Goal: Obtain resource: Download file/media

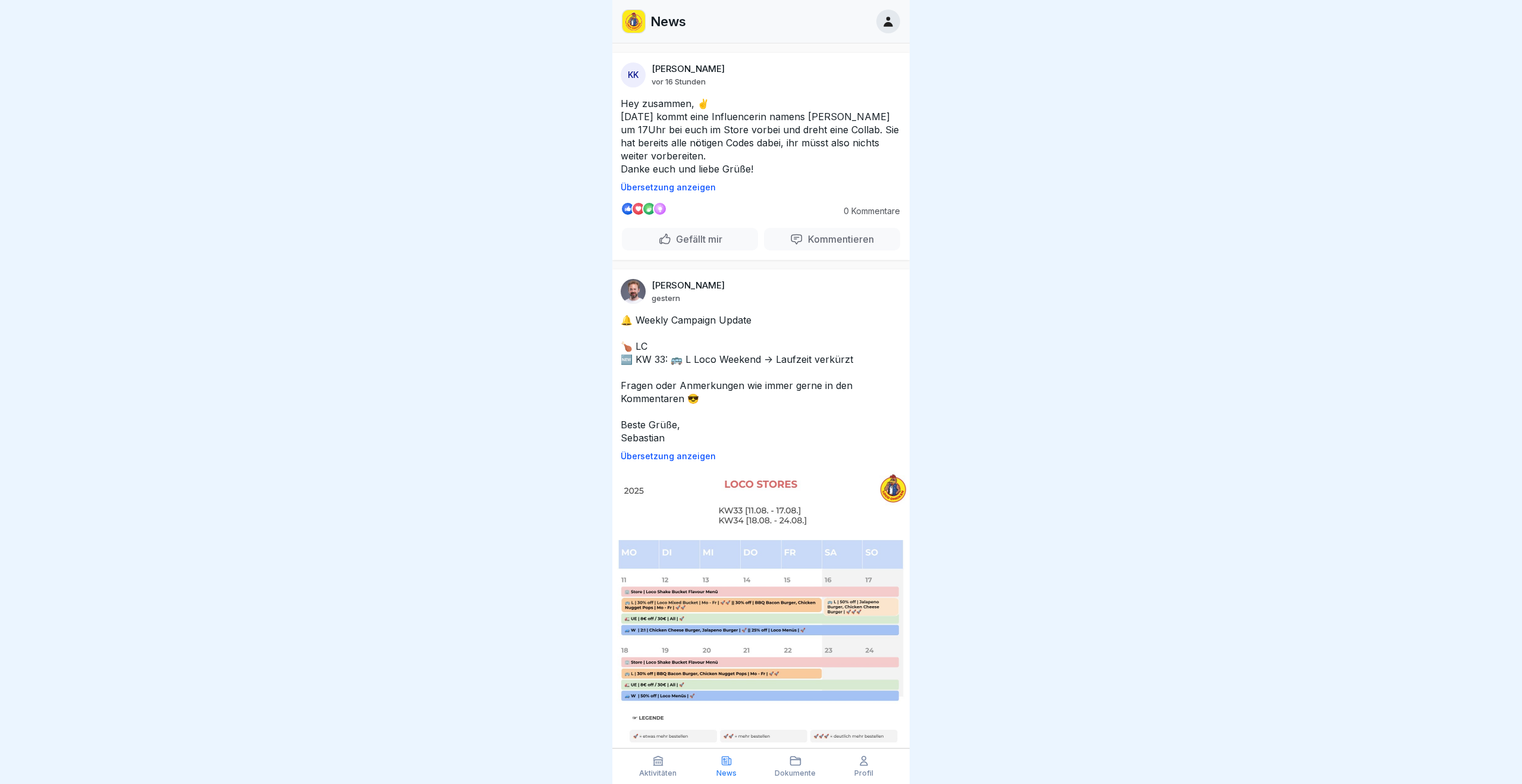
click at [886, 8] on div "News" at bounding box center [761, 21] width 298 height 44
click at [886, 16] on icon at bounding box center [888, 21] width 13 height 13
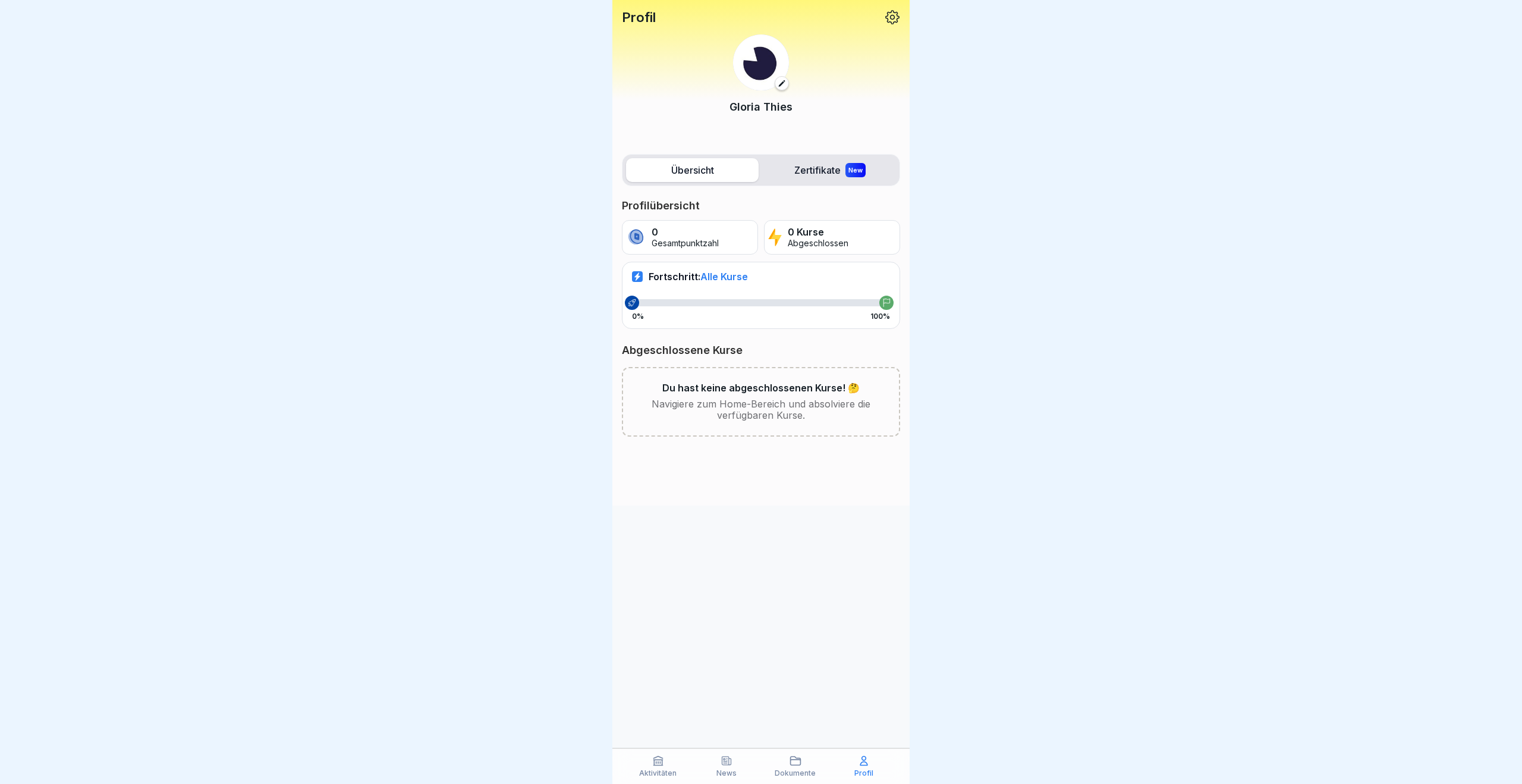
click at [634, 22] on p "Profil" at bounding box center [639, 17] width 34 height 15
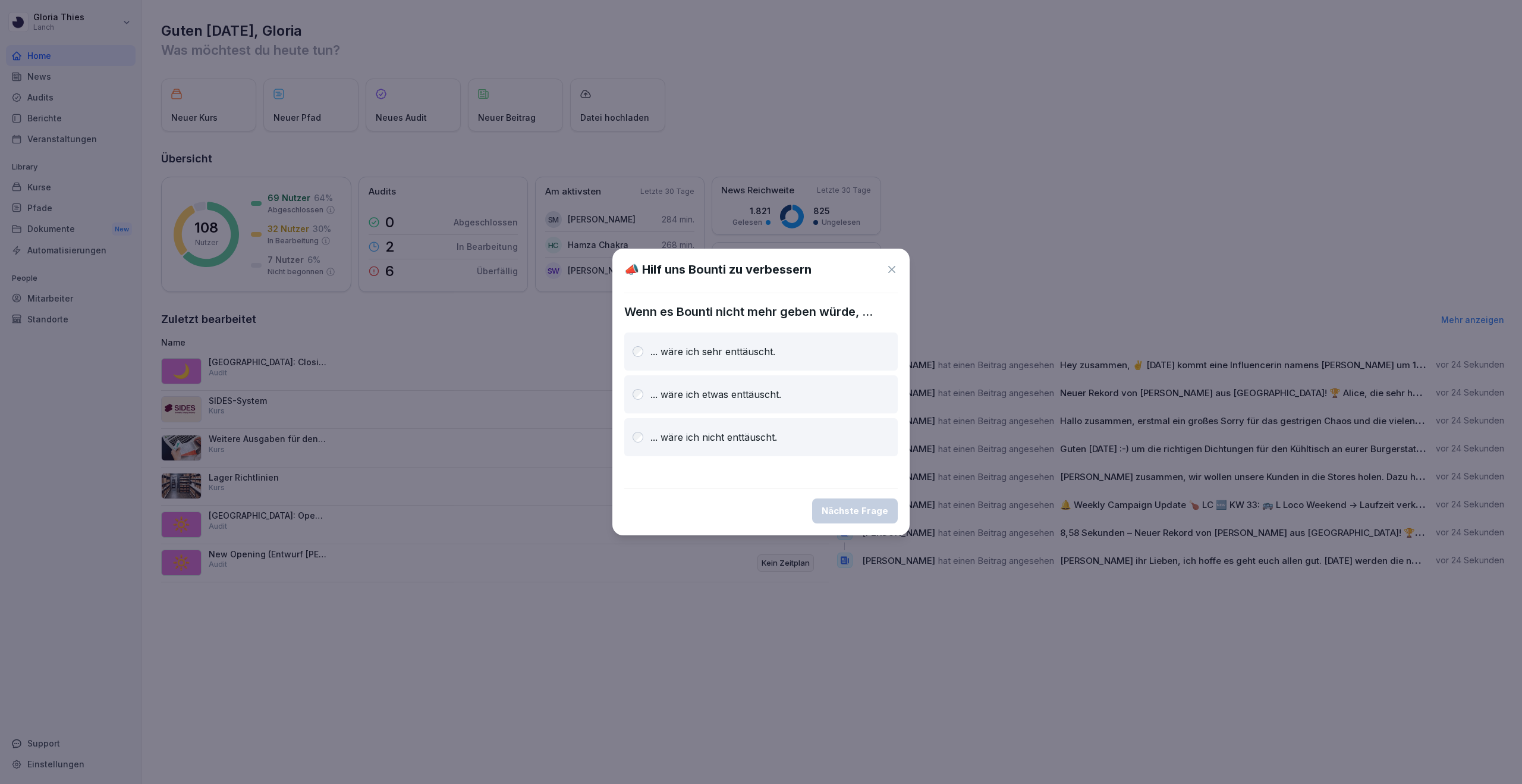
click at [892, 274] on icon at bounding box center [892, 269] width 12 height 12
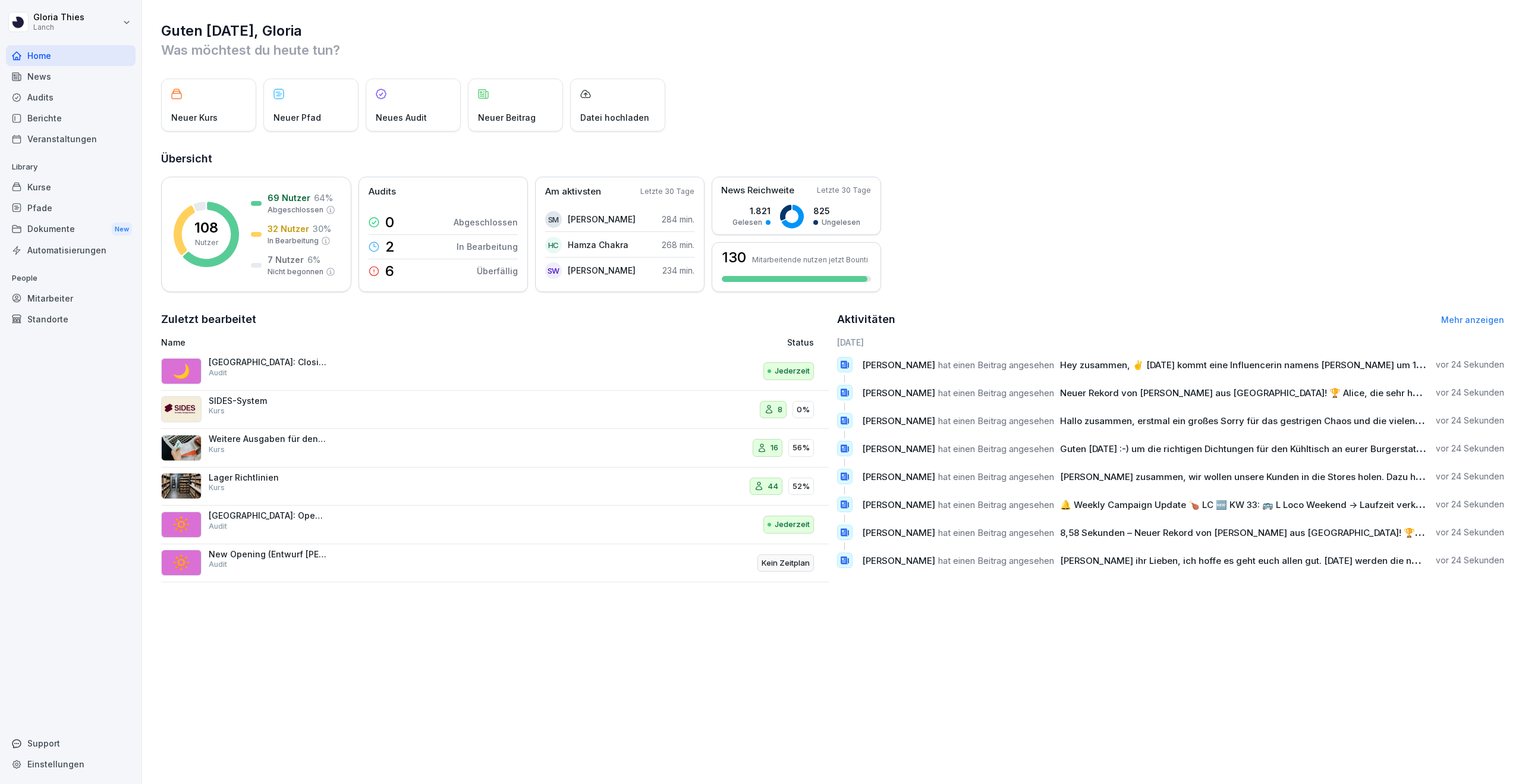
click at [86, 226] on div "Dokumente New" at bounding box center [70, 229] width 130 height 22
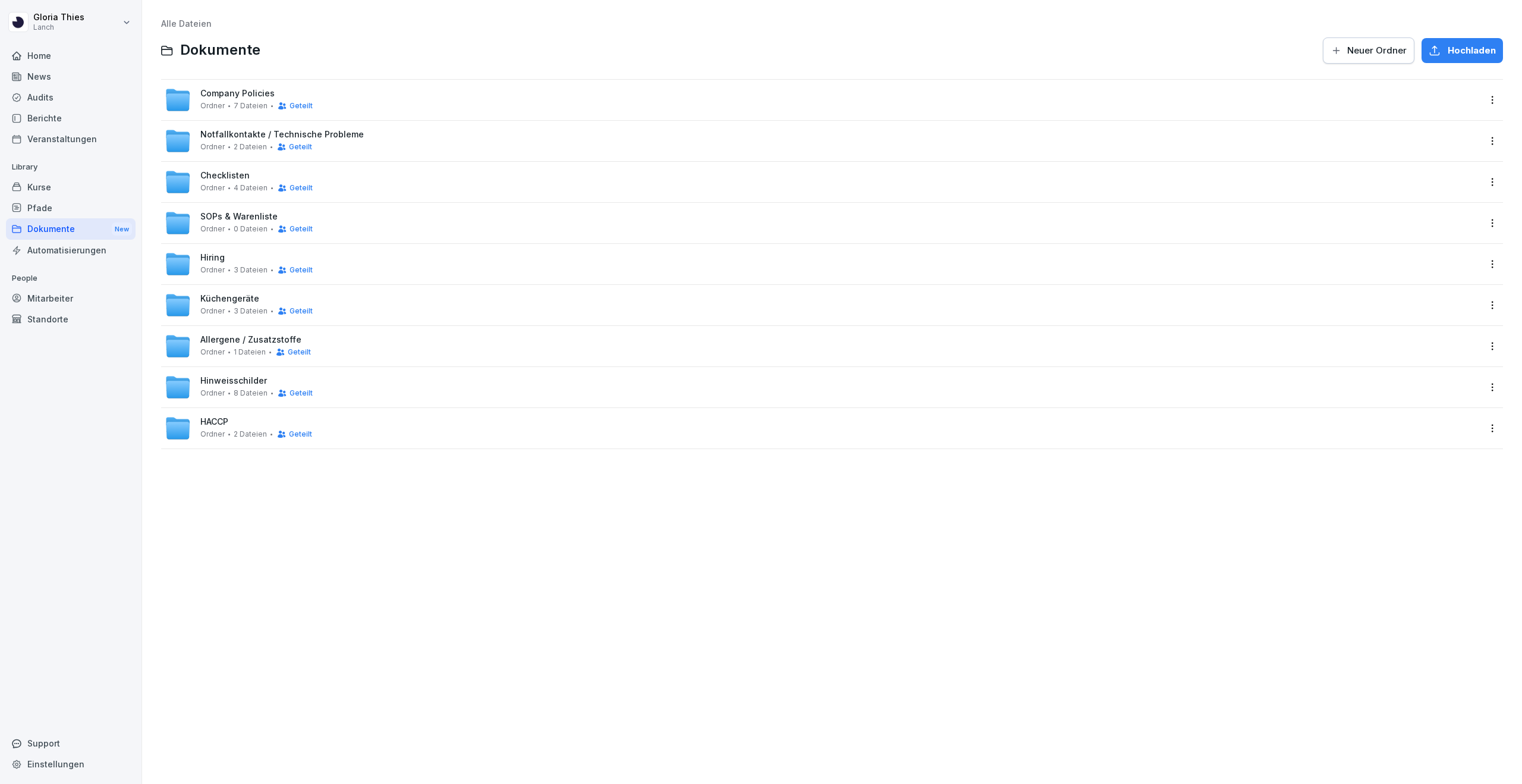
click at [379, 208] on div "SOPs & Warenliste Ordner 0 Dateien Geteilt" at bounding box center [823, 222] width 1323 height 40
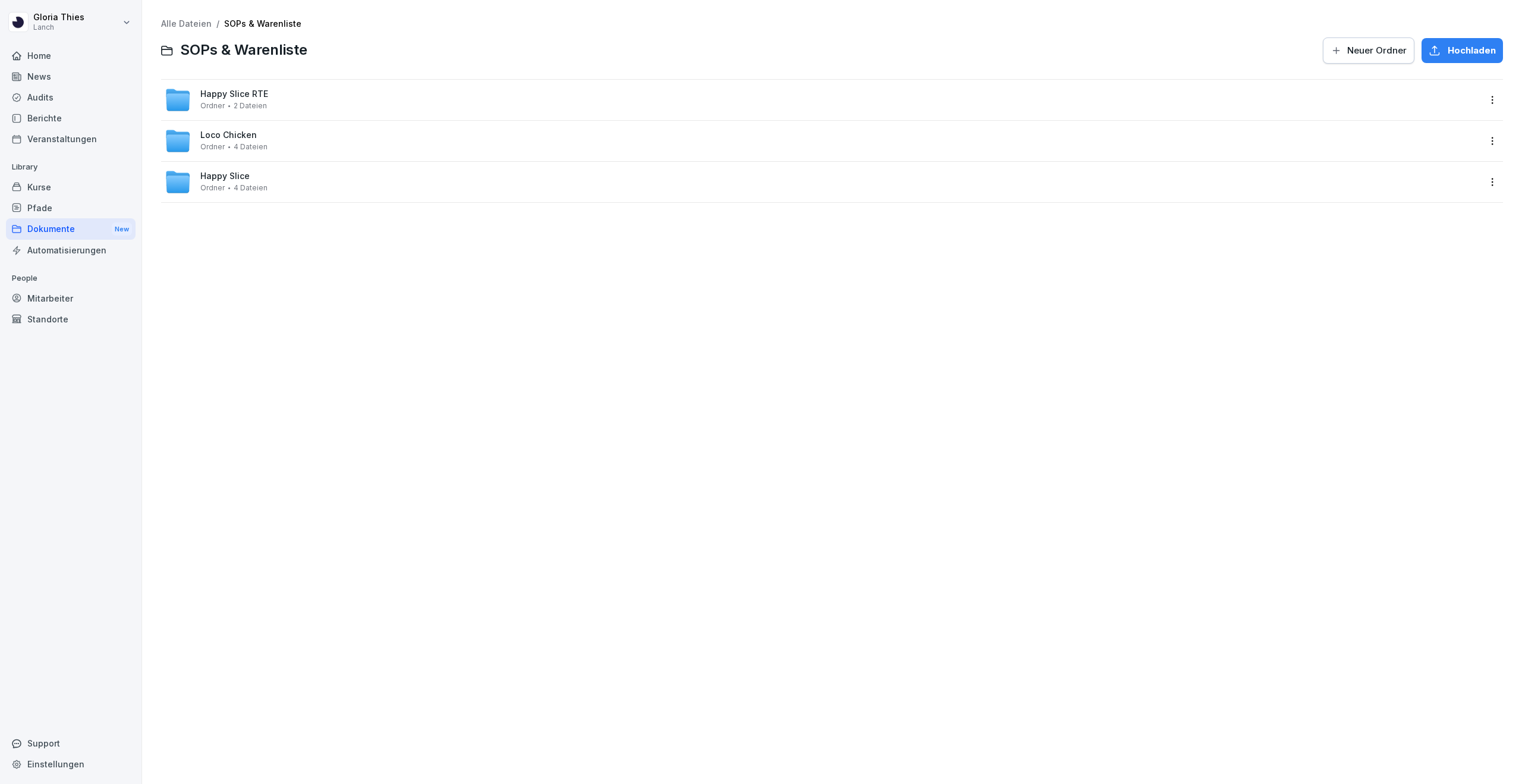
click at [365, 148] on div "Loco Chicken Ordner 4 Dateien" at bounding box center [823, 141] width 1316 height 26
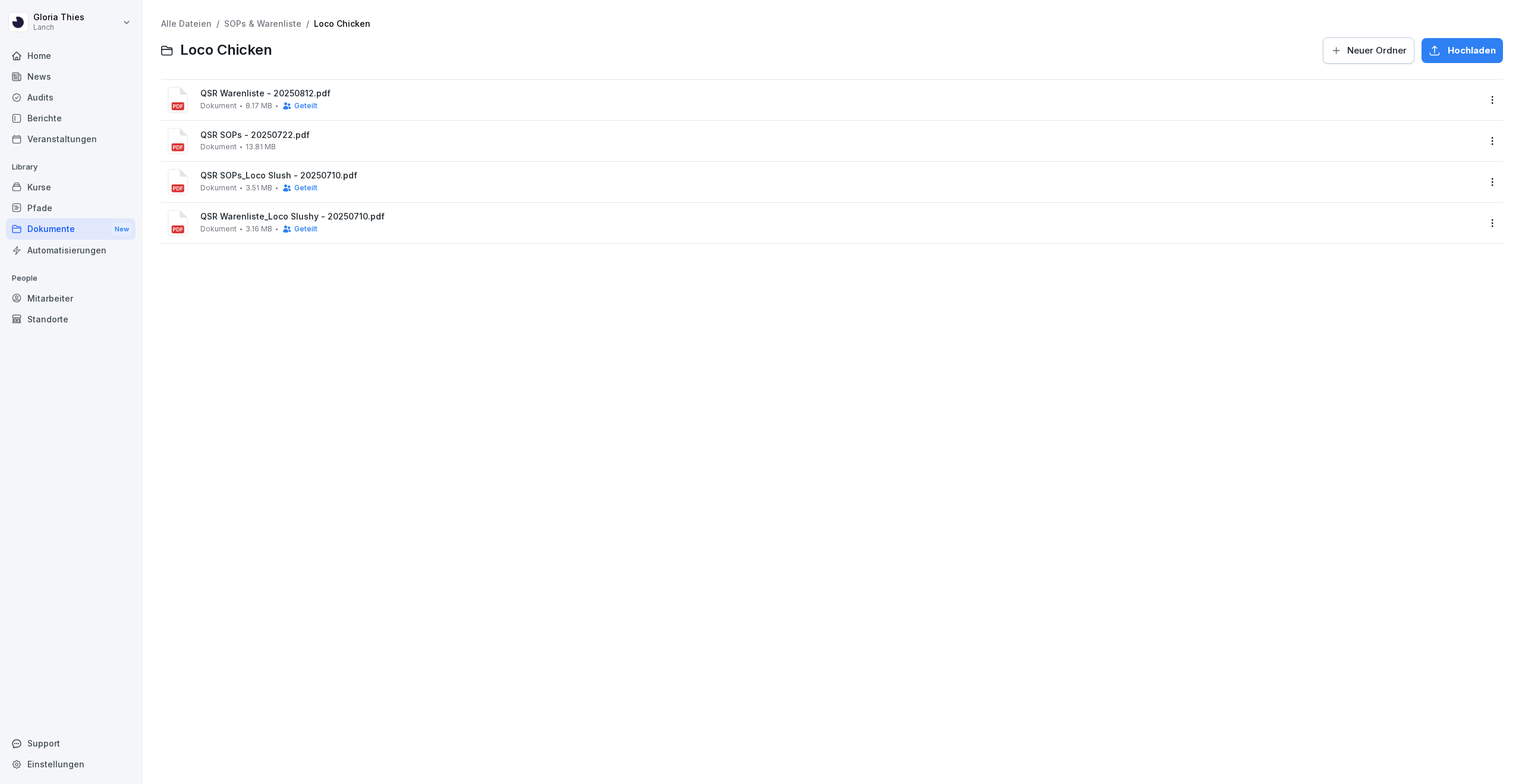
click at [381, 136] on span "QSR SOPs - 20250722.pdf" at bounding box center [841, 136] width 1280 height 10
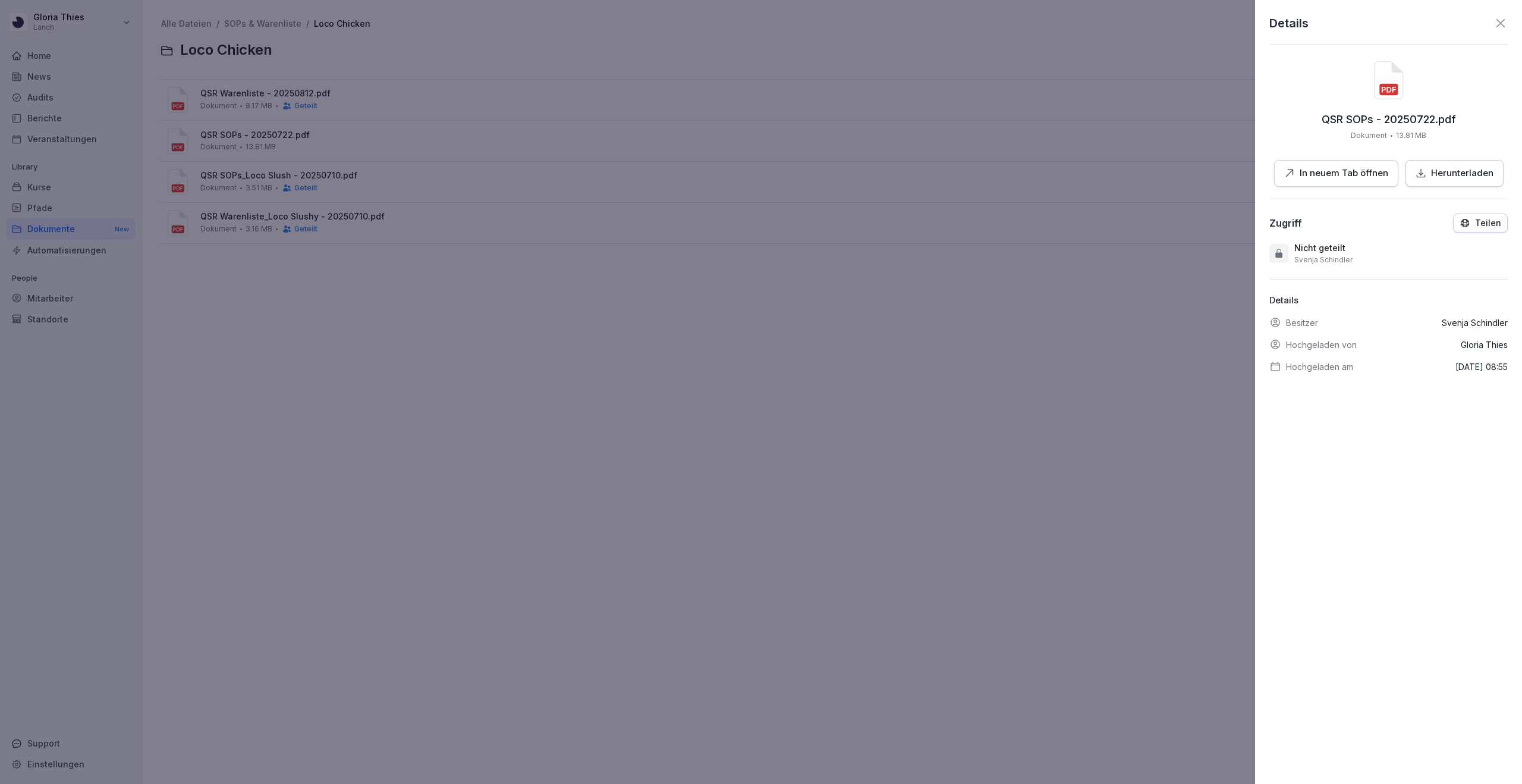
click at [1346, 178] on p "In neuem Tab öffnen" at bounding box center [1344, 173] width 88 height 14
